Goal: Task Accomplishment & Management: Complete application form

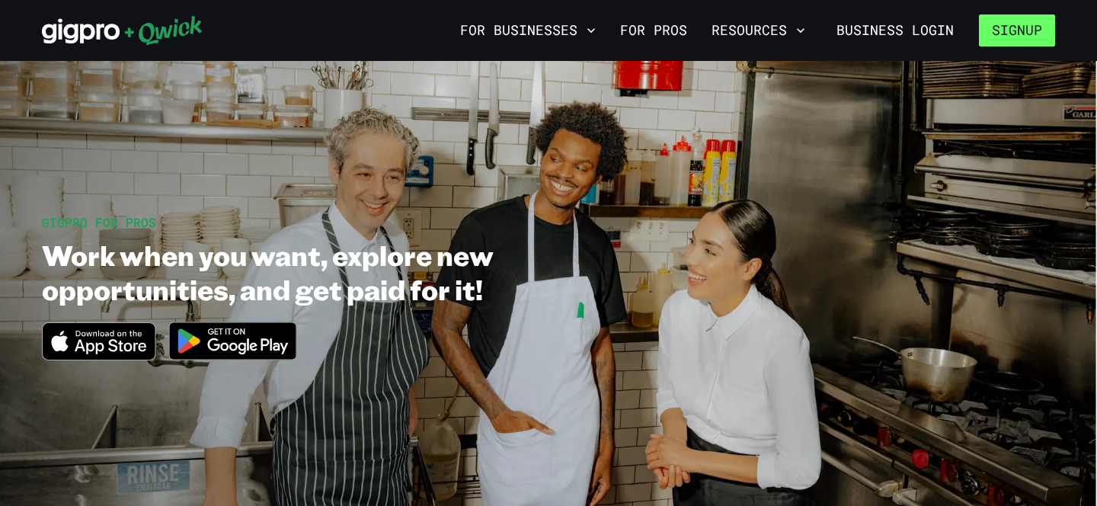
click at [1006, 29] on button "Signup" at bounding box center [1016, 30] width 76 height 32
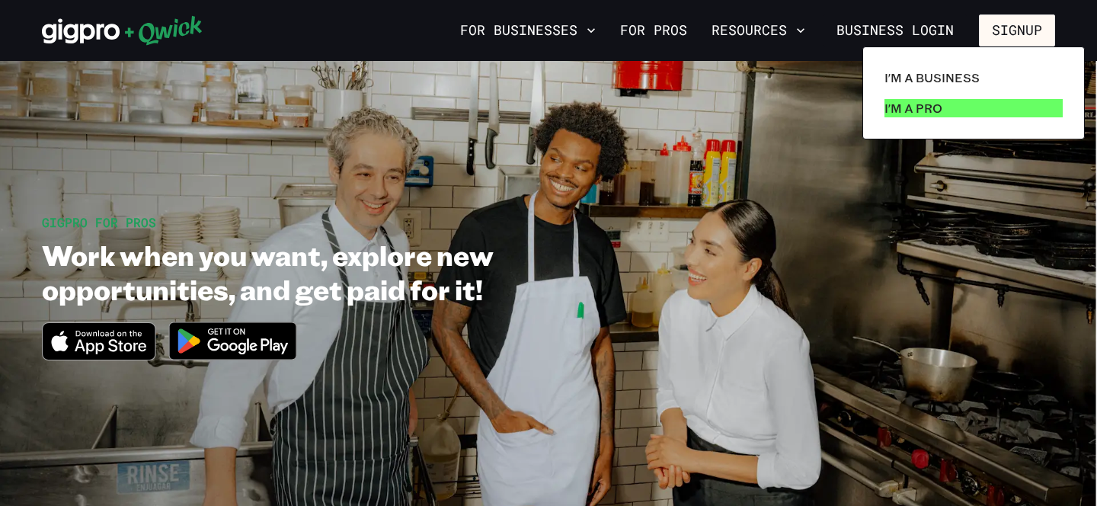
click at [929, 107] on p "I'm a Pro" at bounding box center [913, 108] width 58 height 18
click at [923, 104] on p "I'm a Pro" at bounding box center [913, 108] width 58 height 18
click at [923, 106] on p "I'm a Pro" at bounding box center [913, 108] width 58 height 18
click at [905, 109] on p "I'm a Pro" at bounding box center [913, 108] width 58 height 18
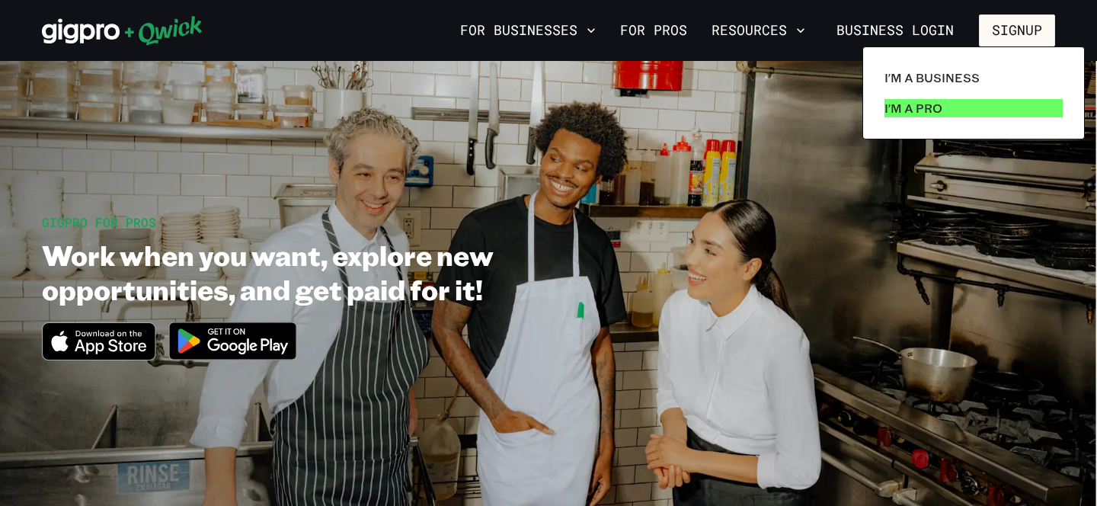
click at [905, 109] on p "I'm a Pro" at bounding box center [913, 108] width 58 height 18
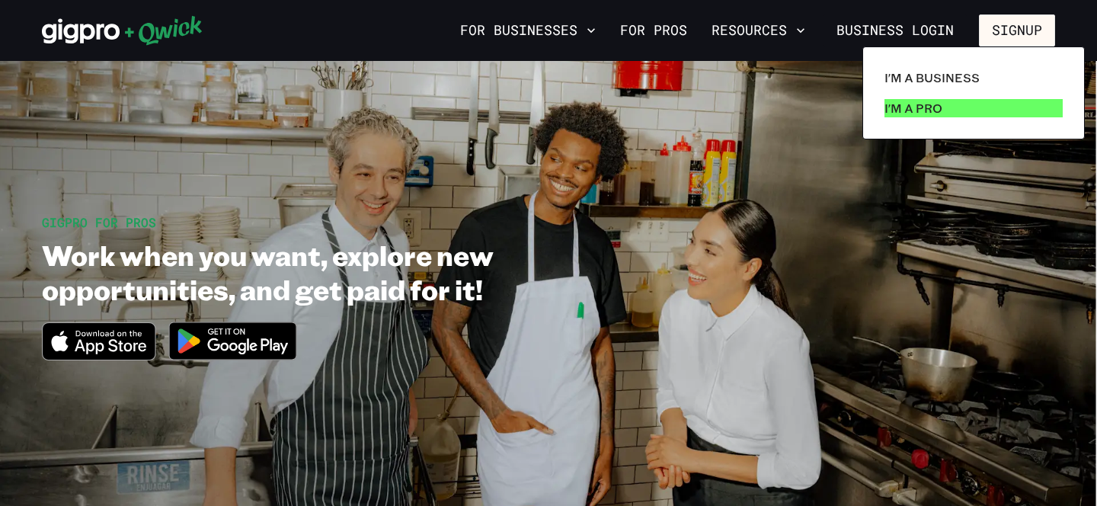
click at [905, 109] on p "I'm a Pro" at bounding box center [913, 108] width 58 height 18
click at [933, 107] on p "I'm a Pro" at bounding box center [913, 108] width 58 height 18
click at [1019, 28] on div at bounding box center [548, 253] width 1097 height 506
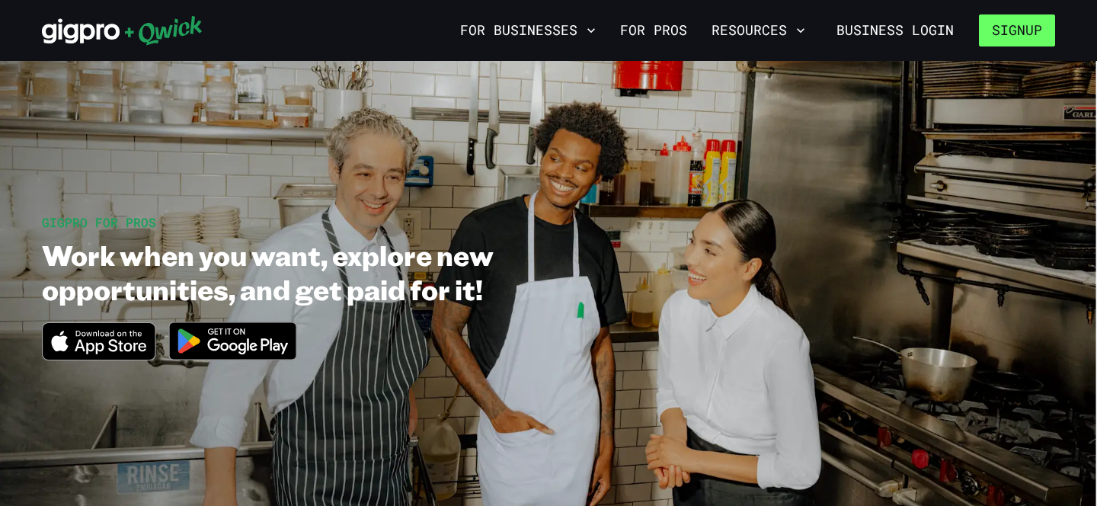
click at [1018, 35] on button "Signup" at bounding box center [1016, 30] width 76 height 32
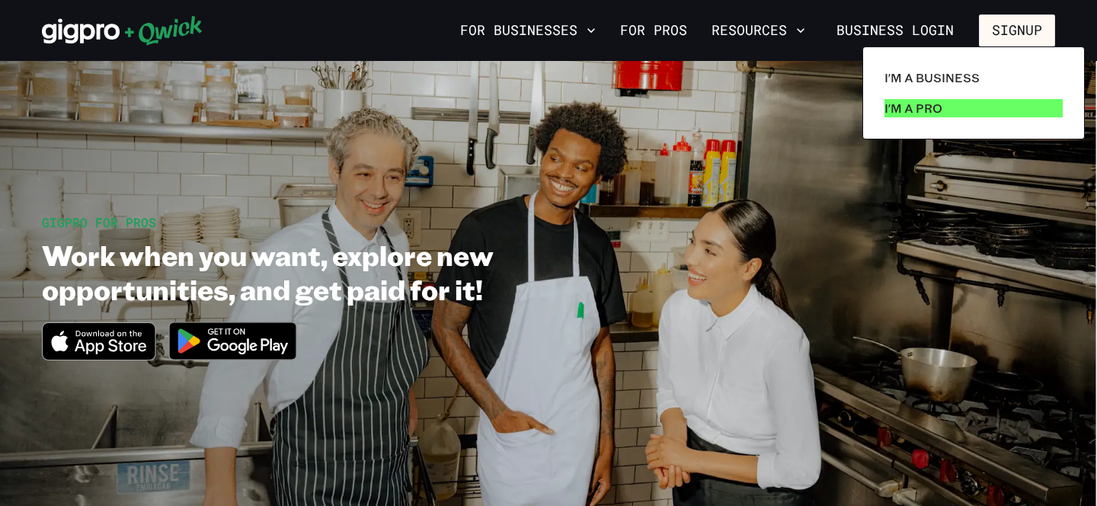
click at [915, 104] on p "I'm a Pro" at bounding box center [913, 108] width 58 height 18
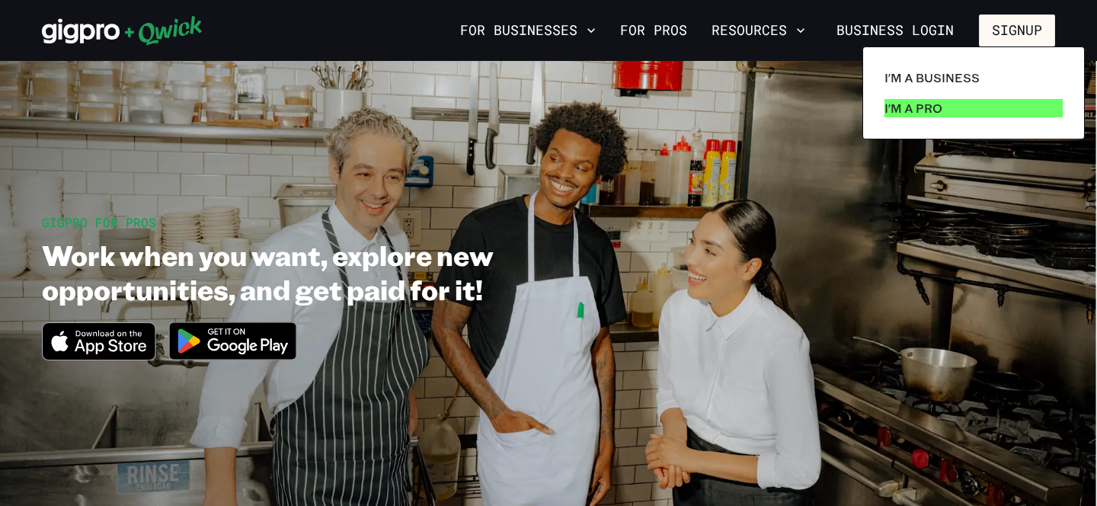
click at [915, 104] on p "I'm a Pro" at bounding box center [913, 108] width 58 height 18
click at [918, 109] on p "I'm a Pro" at bounding box center [913, 108] width 58 height 18
click at [916, 107] on p "I'm a Pro" at bounding box center [913, 108] width 58 height 18
click at [575, 33] on div at bounding box center [548, 253] width 1097 height 506
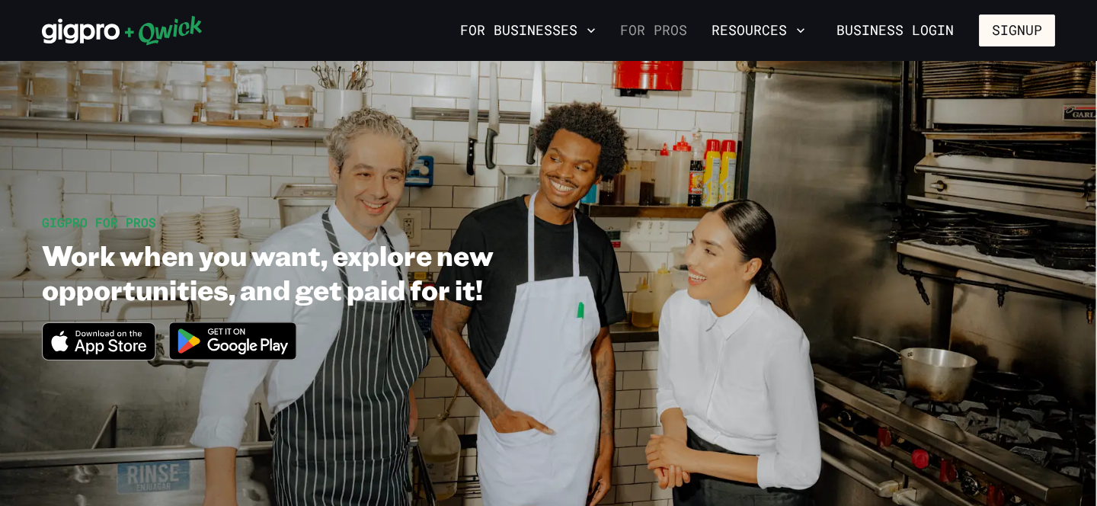
click at [672, 30] on link "For Pros" at bounding box center [653, 31] width 79 height 26
click at [635, 34] on link "For Pros" at bounding box center [653, 31] width 79 height 26
